Goal: Task Accomplishment & Management: Complete application form

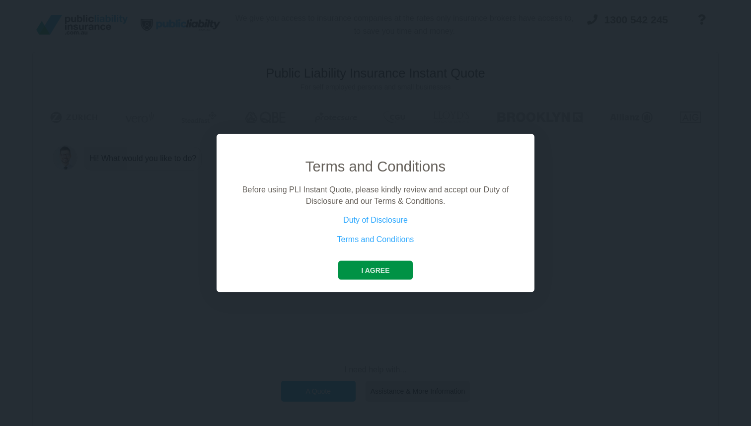
click at [376, 267] on button "I agree" at bounding box center [375, 270] width 74 height 19
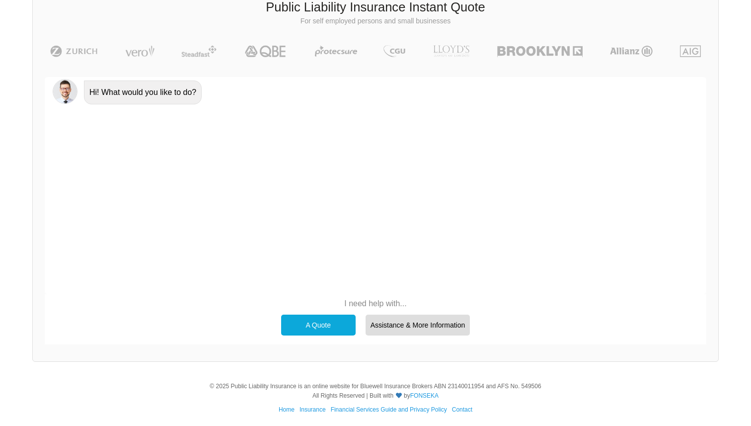
scroll to position [69, 0]
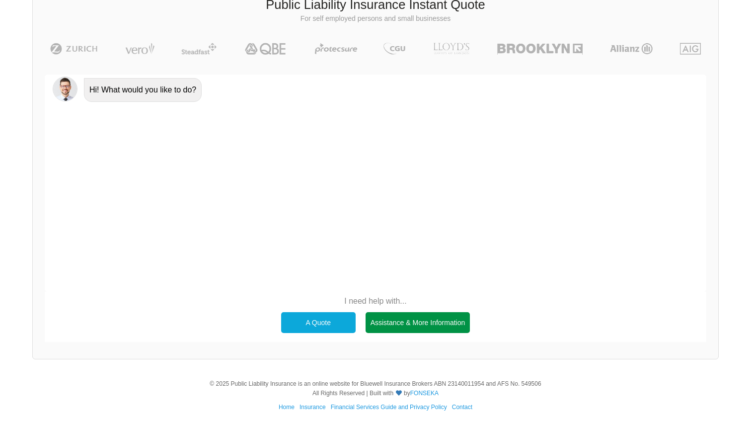
click at [392, 320] on div "Assistance & More Information" at bounding box center [417, 322] width 105 height 21
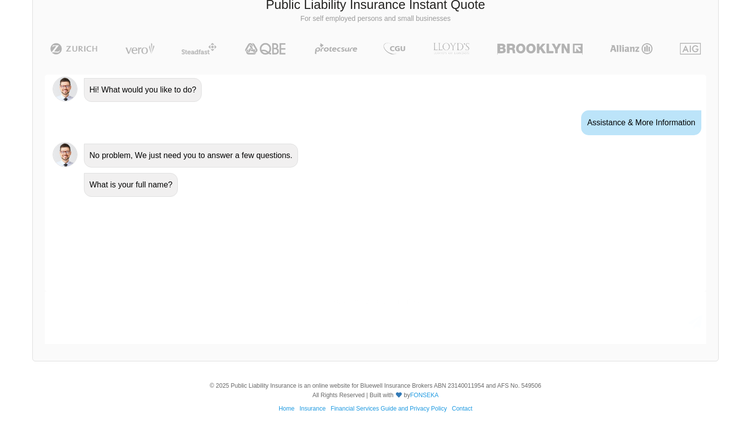
click at [155, 330] on input "text" at bounding box center [367, 323] width 636 height 25
type input "[PERSON_NAME]"
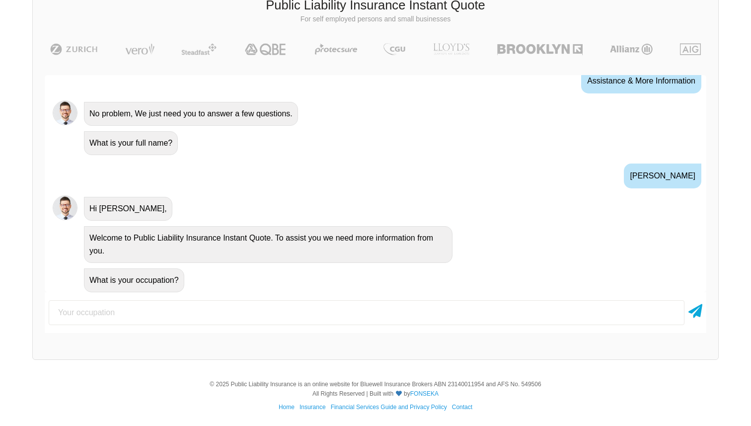
scroll to position [45, 0]
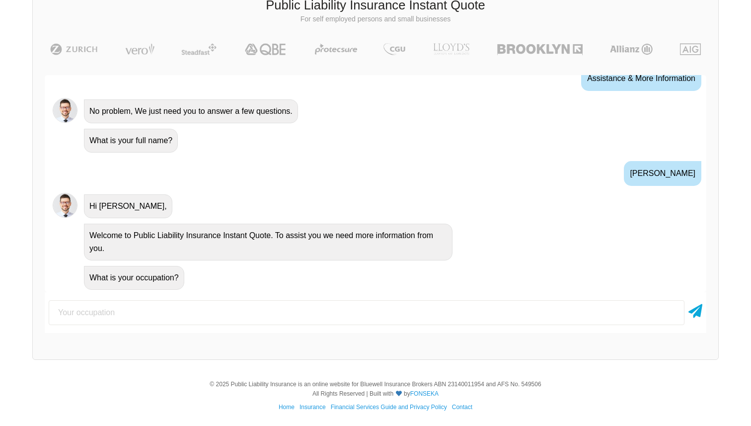
click at [101, 309] on input "text" at bounding box center [367, 312] width 636 height 25
type input "other"
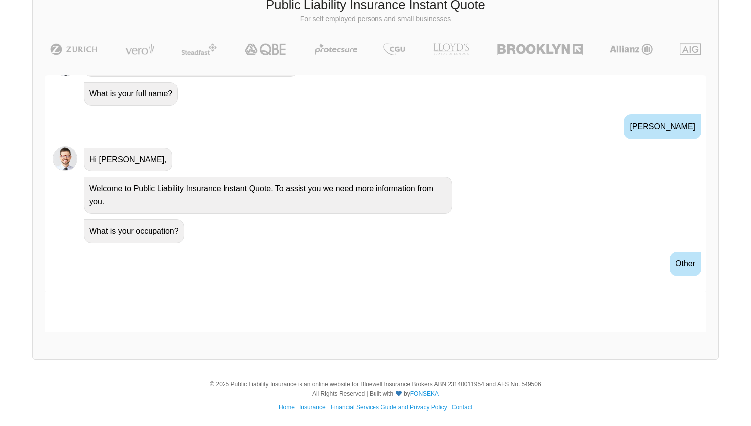
scroll to position [110, 0]
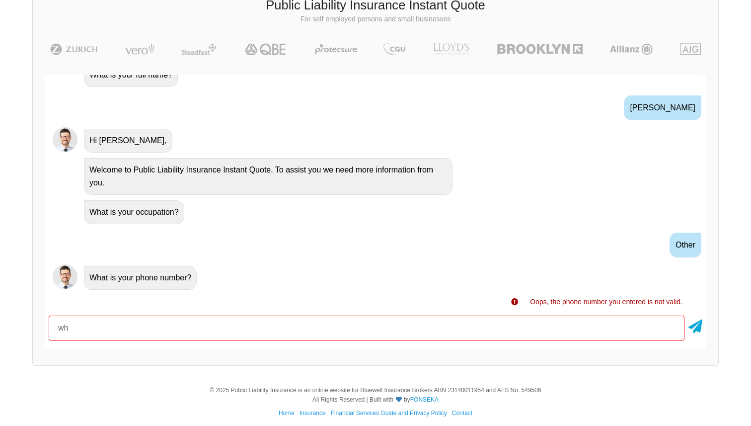
type input "w"
click at [700, 324] on icon at bounding box center [695, 324] width 14 height 18
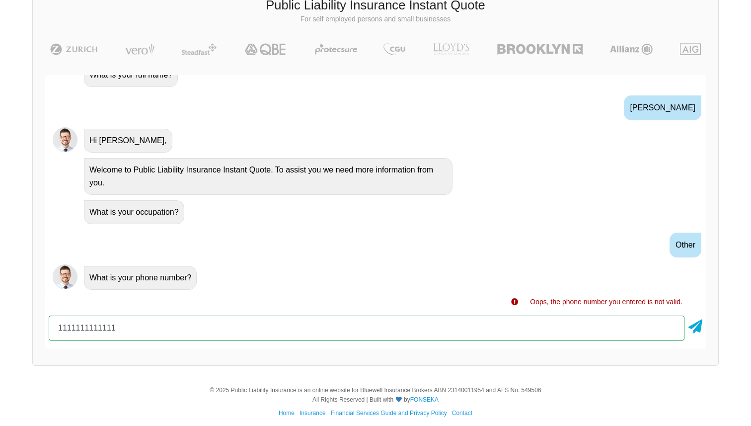
click at [384, 336] on input "1111111111111" at bounding box center [367, 327] width 636 height 25
type input "1"
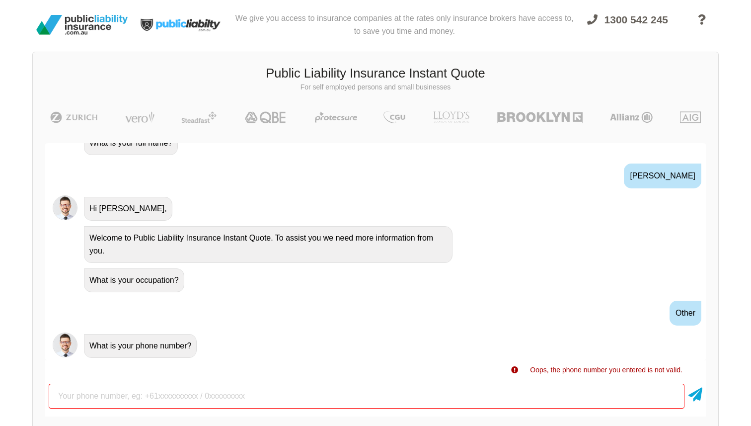
click at [91, 25] on img at bounding box center [81, 25] width 99 height 28
